Goal: Task Accomplishment & Management: Manage account settings

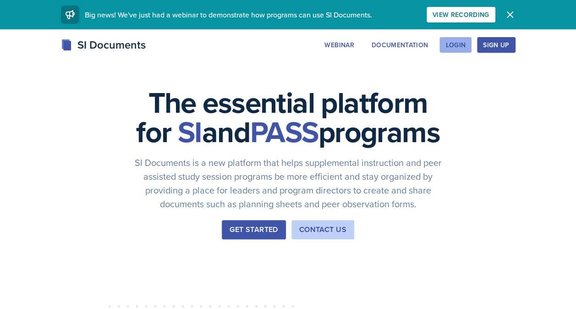
click at [460, 48] on div "Login" at bounding box center [455, 44] width 20 height 7
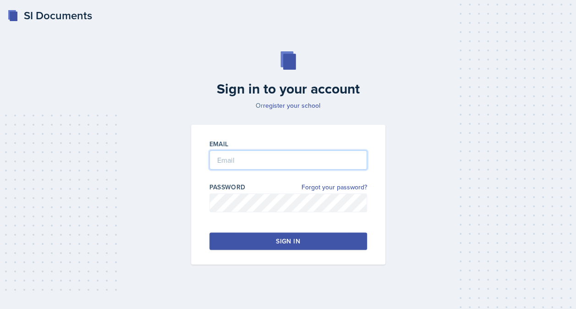
click at [291, 159] on input "email" at bounding box center [288, 159] width 158 height 19
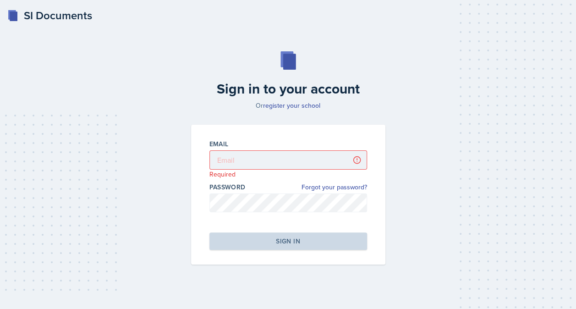
click at [468, 178] on div "Sign in to your account Or register your school Email Required Password Forgot …" at bounding box center [288, 158] width 554 height 272
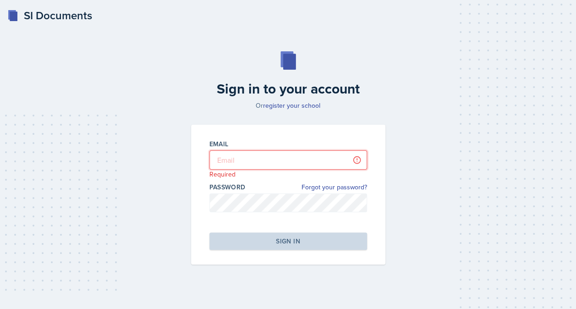
click at [322, 162] on input "email" at bounding box center [288, 159] width 158 height 19
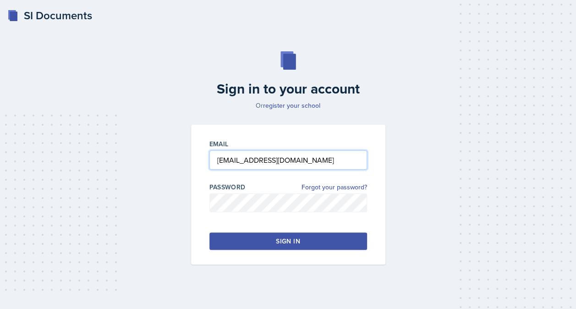
click at [336, 159] on input "[EMAIL_ADDRESS][DOMAIN_NAME]" at bounding box center [288, 159] width 158 height 19
type input "[EMAIL_ADDRESS][DOMAIN_NAME]"
click at [215, 239] on button "Sign in" at bounding box center [288, 240] width 158 height 17
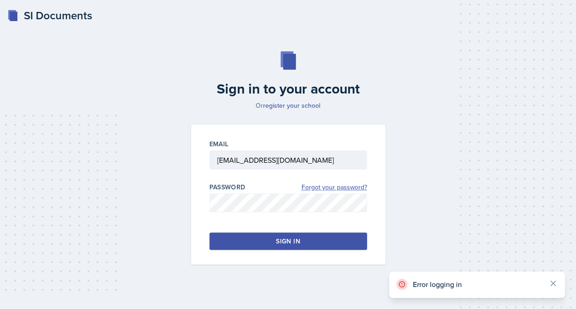
click at [332, 188] on link "Forgot your password?" at bounding box center [334, 187] width 66 height 10
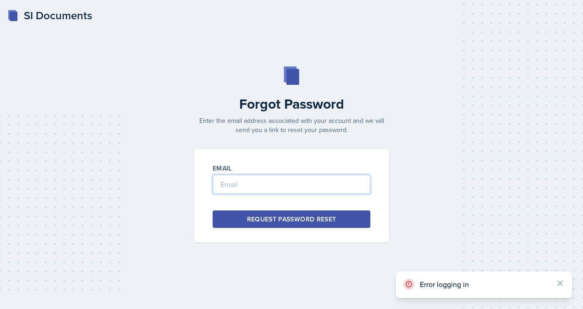
click at [263, 182] on input "email" at bounding box center [292, 184] width 158 height 19
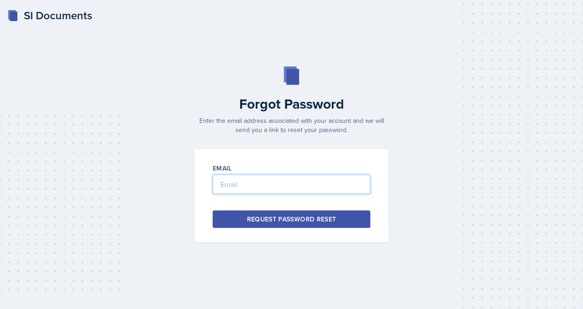
type input "[EMAIL_ADDRESS][DOMAIN_NAME]"
click at [273, 220] on div "Request Password Reset" at bounding box center [291, 218] width 89 height 9
click at [442, 237] on div "Forgot Password Enter the email address associated with your account and we wil…" at bounding box center [291, 154] width 561 height 176
